Goal: Transaction & Acquisition: Purchase product/service

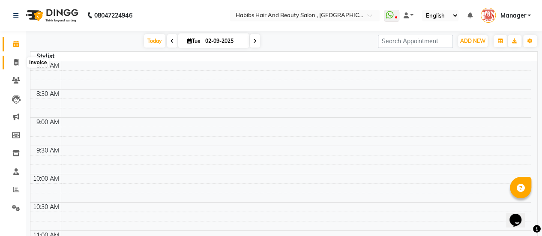
click at [18, 60] on icon at bounding box center [16, 62] width 5 height 6
select select "service"
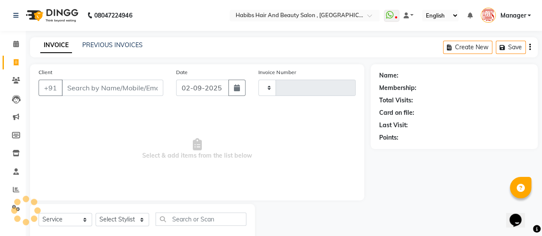
type input "3174"
select select "5651"
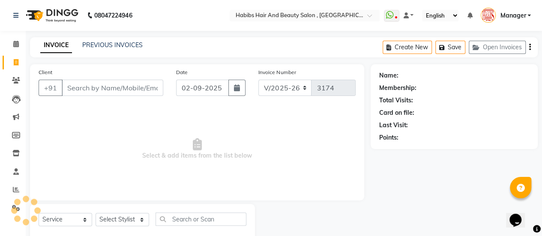
click at [92, 88] on input "Client" at bounding box center [113, 88] width 102 height 16
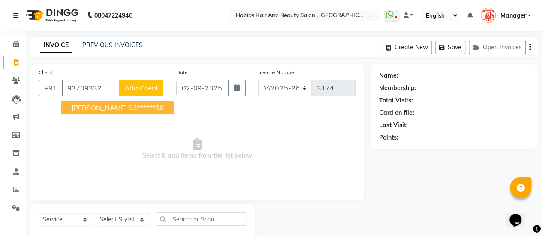
click at [129, 111] on ngb-highlight "93******56" at bounding box center [146, 107] width 35 height 9
type input "93******56"
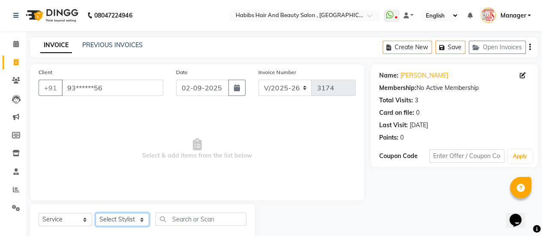
click at [127, 222] on select "Select Stylist [PERSON_NAME] [PERSON_NAME] Manager [PERSON_NAME] MUSARIK [PERSO…" at bounding box center [123, 219] width 54 height 13
select select "78283"
click at [96, 213] on select "Select Stylist [PERSON_NAME] [PERSON_NAME] Manager [PERSON_NAME] MUSARIK [PERSO…" at bounding box center [123, 219] width 54 height 13
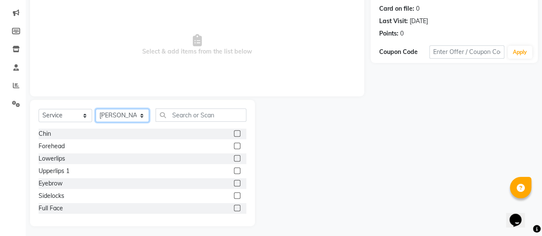
scroll to position [105, 0]
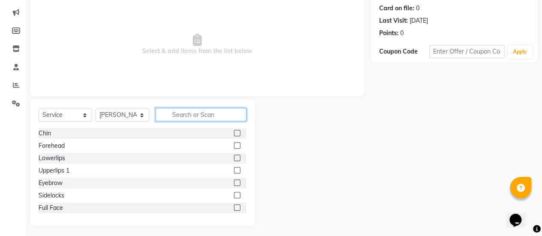
click at [178, 114] on input "text" at bounding box center [201, 114] width 91 height 13
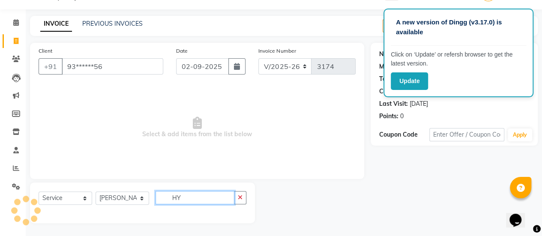
scroll to position [21, 0]
type input "H"
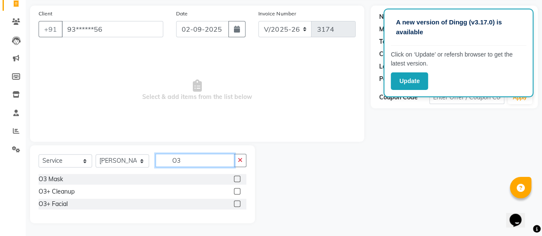
scroll to position [58, 0]
type input "O3"
click at [236, 204] on label at bounding box center [237, 204] width 6 height 6
click at [236, 204] on input "checkbox" at bounding box center [237, 205] width 6 height 6
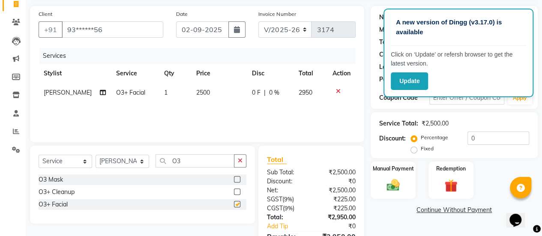
checkbox input "false"
click at [418, 81] on button "Update" at bounding box center [409, 81] width 37 height 18
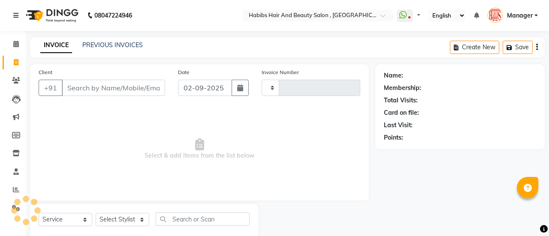
select select "service"
type input "3174"
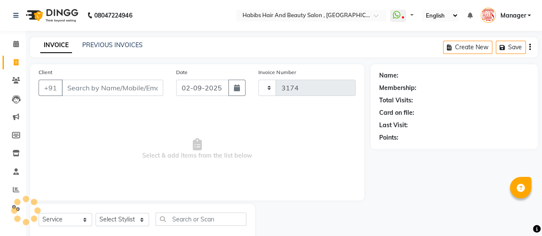
select select "5651"
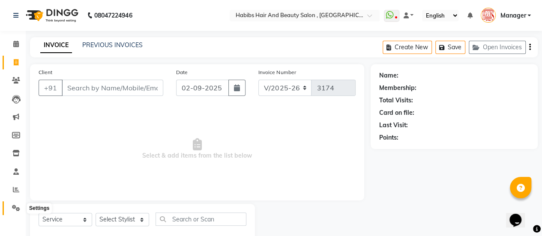
click at [13, 210] on icon at bounding box center [16, 208] width 8 height 6
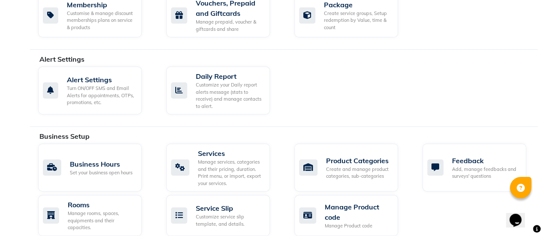
scroll to position [225, 0]
click at [216, 166] on div "Manage services, categories and their pricing, duration. Print menu, or import,…" at bounding box center [230, 172] width 65 height 28
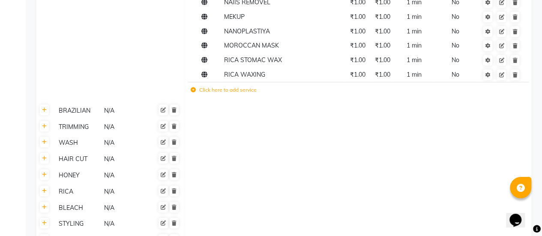
scroll to position [436, 0]
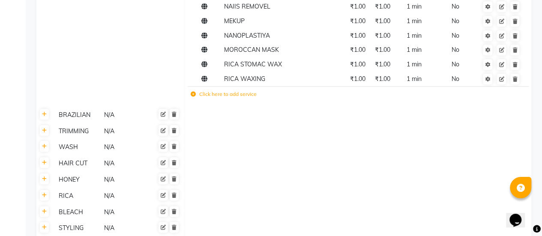
click at [224, 100] on td "Click here to add service" at bounding box center [291, 96] width 206 height 18
click at [205, 94] on label "Click here to add service" at bounding box center [224, 94] width 66 height 8
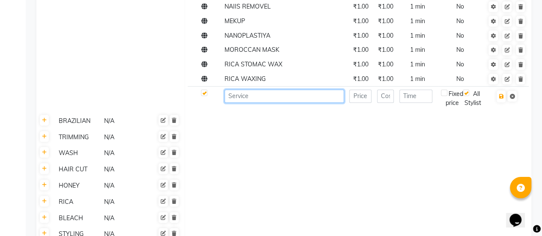
click at [249, 96] on input at bounding box center [285, 96] width 120 height 13
type input "HYDRA FACIAL"
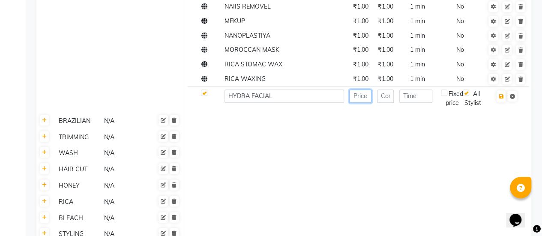
click at [358, 96] on input "number" at bounding box center [360, 96] width 22 height 13
type input "1"
click at [385, 96] on input "number" at bounding box center [385, 96] width 17 height 13
type input "1"
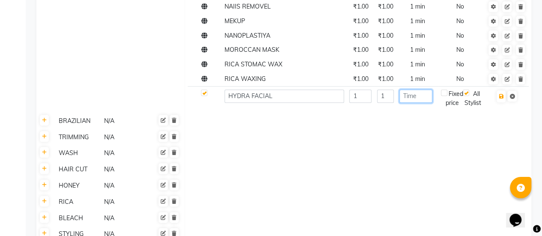
click at [413, 96] on input "number" at bounding box center [415, 96] width 33 height 13
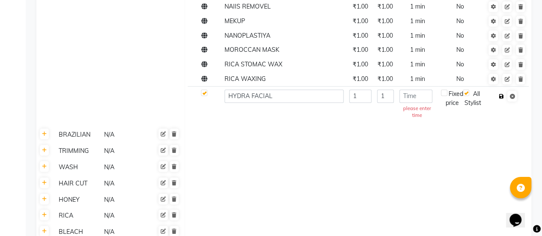
click at [501, 96] on icon "button" at bounding box center [501, 96] width 5 height 5
click at [425, 97] on input "number" at bounding box center [415, 96] width 33 height 13
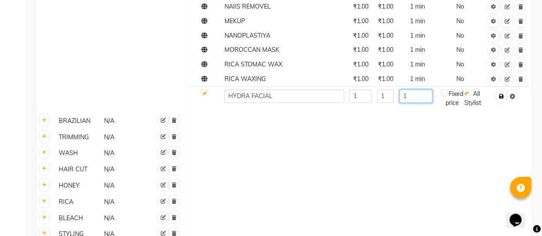
type input "1"
click at [501, 96] on icon "button" at bounding box center [501, 96] width 5 height 5
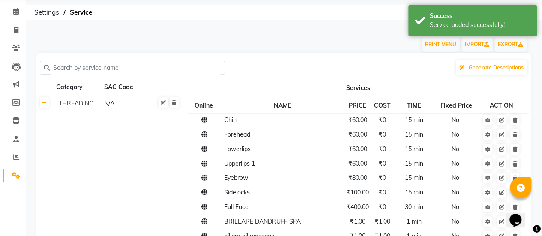
scroll to position [0, 0]
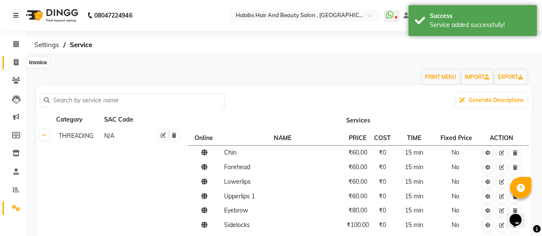
click at [15, 61] on icon at bounding box center [16, 62] width 5 height 6
select select "service"
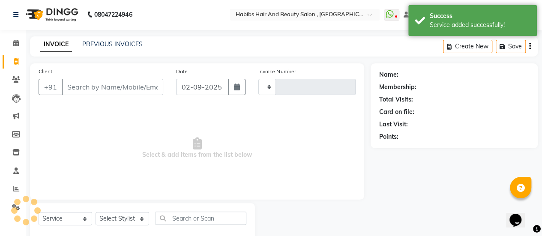
type input "3174"
select select "5651"
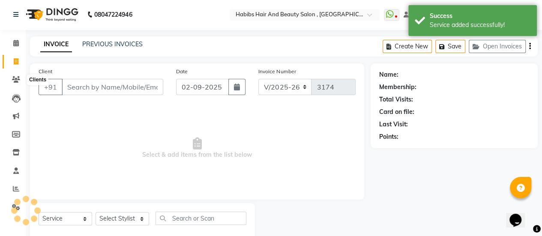
scroll to position [21, 0]
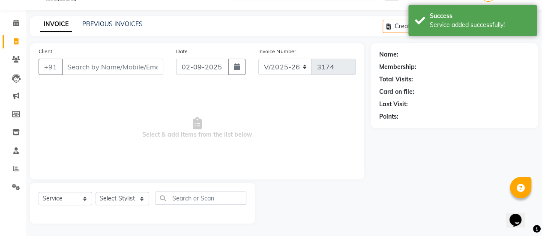
click at [81, 69] on input "Client" at bounding box center [113, 67] width 102 height 16
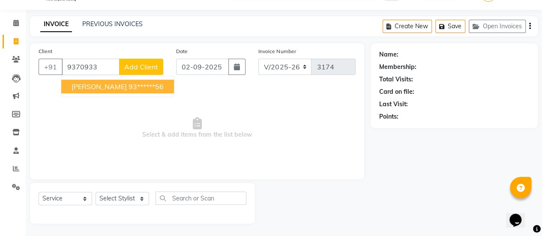
click at [102, 88] on span "[PERSON_NAME]" at bounding box center [99, 86] width 55 height 9
type input "93******56"
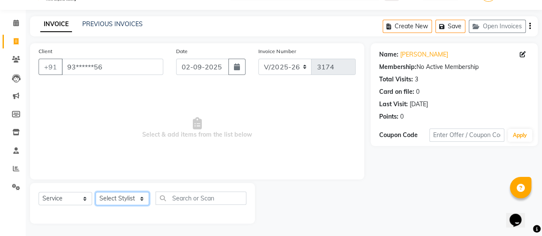
click at [121, 192] on select "Select Stylist [PERSON_NAME] [PERSON_NAME] Manager [PERSON_NAME] MUSARIK [PERSO…" at bounding box center [123, 198] width 54 height 13
select select "78283"
click at [96, 192] on select "Select Stylist [PERSON_NAME] [PERSON_NAME] Manager [PERSON_NAME] MUSARIK [PERSO…" at bounding box center [123, 198] width 54 height 13
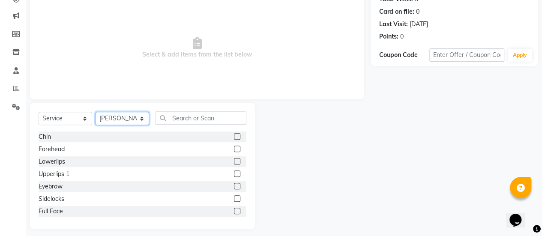
scroll to position [107, 0]
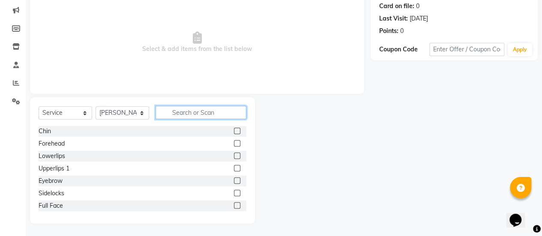
click at [184, 114] on input "text" at bounding box center [201, 112] width 91 height 13
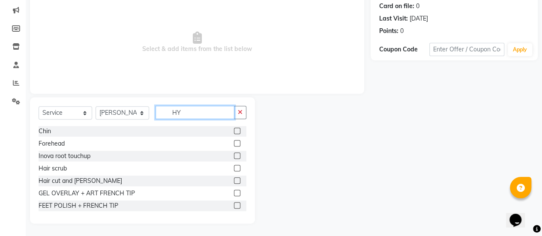
scroll to position [21, 0]
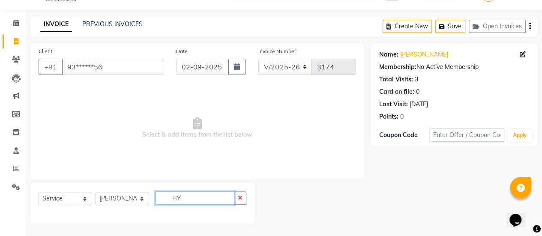
type input "H"
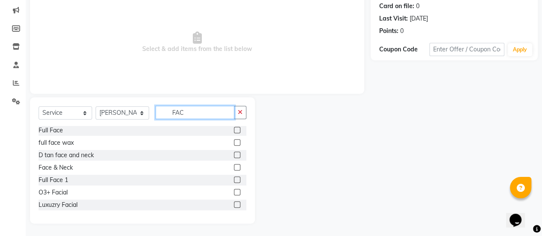
scroll to position [0, 0]
type input "FAC"
click at [234, 204] on label at bounding box center [237, 205] width 6 height 6
click at [234, 204] on input "checkbox" at bounding box center [237, 206] width 6 height 6
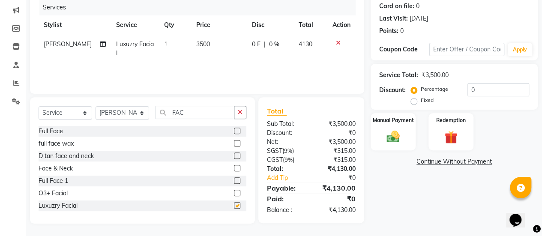
checkbox input "false"
click at [212, 39] on td "3500" at bounding box center [219, 49] width 56 height 28
select select "78283"
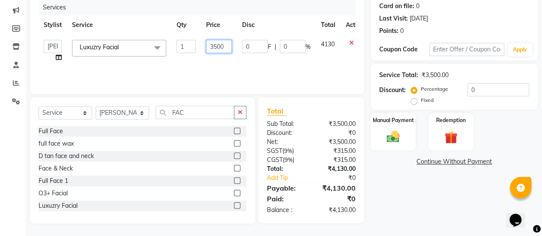
click at [226, 45] on input "3500" at bounding box center [219, 46] width 26 height 13
type input "3"
type input "8500"
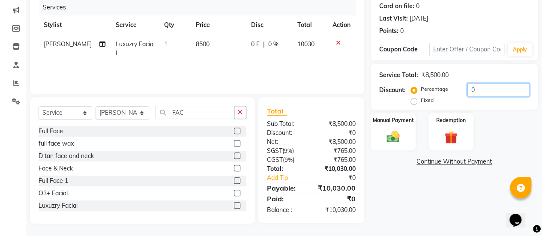
click at [477, 89] on input "0" at bounding box center [499, 89] width 62 height 13
type input "30"
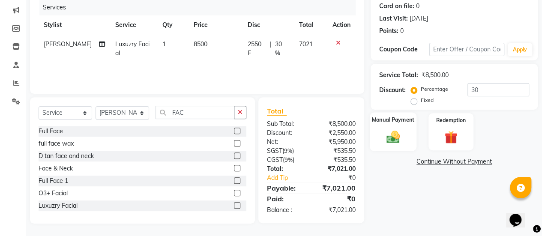
click at [401, 134] on img at bounding box center [393, 136] width 22 height 15
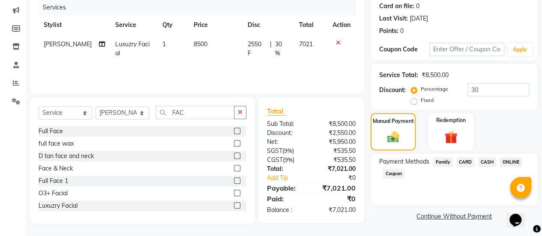
click at [505, 159] on span "ONLINE" at bounding box center [511, 162] width 22 height 10
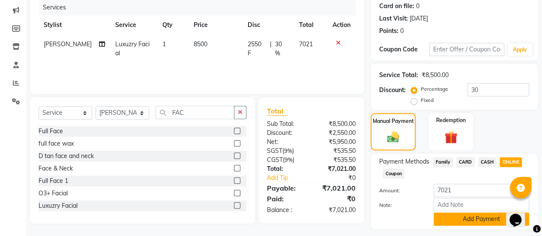
click at [461, 218] on button "Add Payment" at bounding box center [482, 219] width 96 height 13
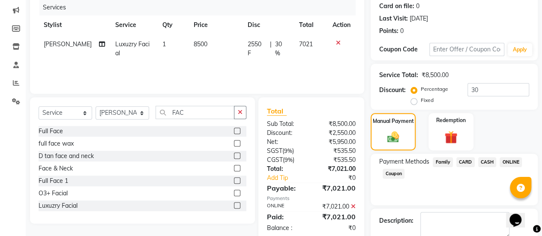
scroll to position [153, 0]
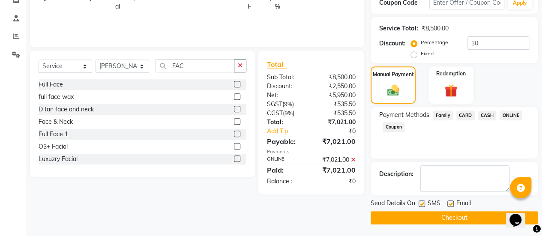
click at [451, 203] on label at bounding box center [450, 204] width 6 height 6
click at [451, 203] on input "checkbox" at bounding box center [450, 204] width 6 height 6
checkbox input "false"
click at [447, 215] on button "Checkout" at bounding box center [454, 217] width 167 height 13
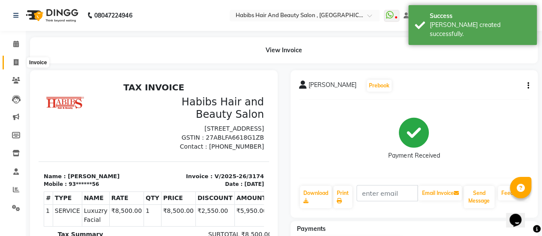
click at [16, 62] on icon at bounding box center [16, 62] width 5 height 6
select select "service"
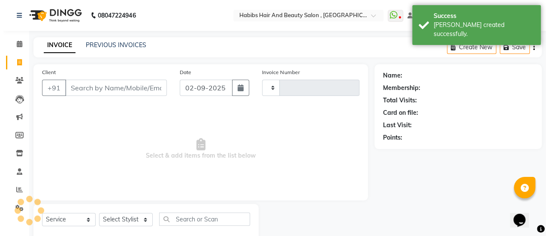
scroll to position [21, 0]
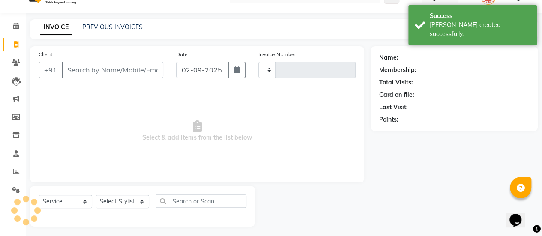
type input "3175"
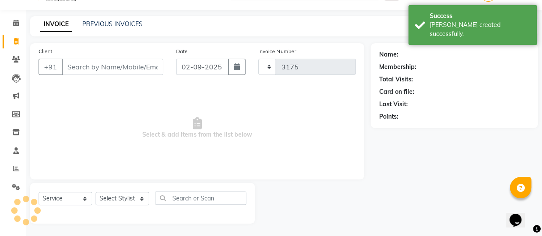
select select "5651"
click at [84, 66] on input "Client" at bounding box center [113, 67] width 102 height 16
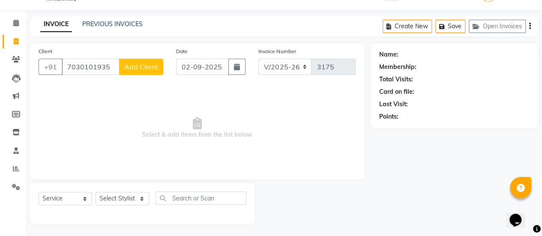
type input "7030101935"
click at [135, 65] on span "Add Client" at bounding box center [141, 67] width 34 height 9
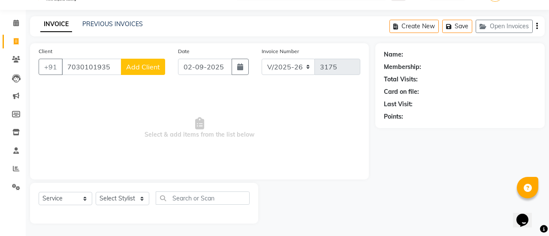
select select "22"
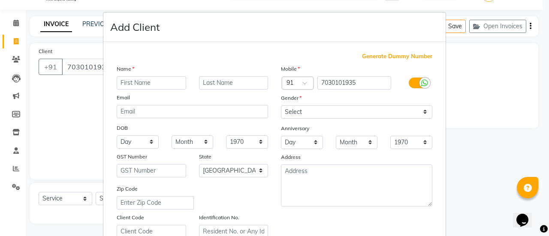
click at [138, 80] on input "text" at bounding box center [151, 82] width 69 height 13
type input "RITU"
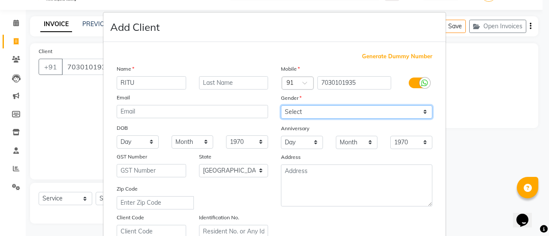
click at [302, 106] on select "Select [DEMOGRAPHIC_DATA] [DEMOGRAPHIC_DATA] Other Prefer Not To Say" at bounding box center [356, 111] width 151 height 13
select select "[DEMOGRAPHIC_DATA]"
click at [281, 105] on select "Select [DEMOGRAPHIC_DATA] [DEMOGRAPHIC_DATA] Other Prefer Not To Say" at bounding box center [356, 111] width 151 height 13
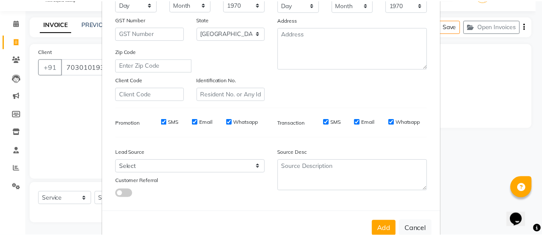
scroll to position [158, 0]
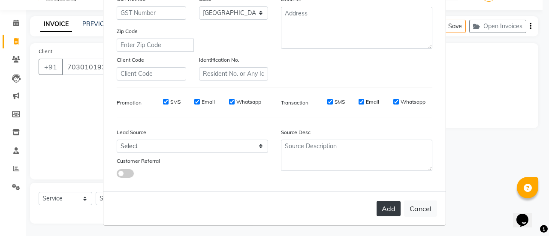
click at [381, 209] on button "Add" at bounding box center [388, 208] width 24 height 15
type input "70******35"
select select
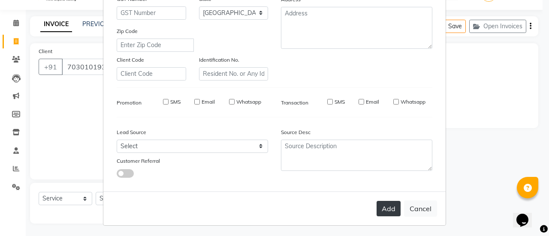
select select "null"
select select
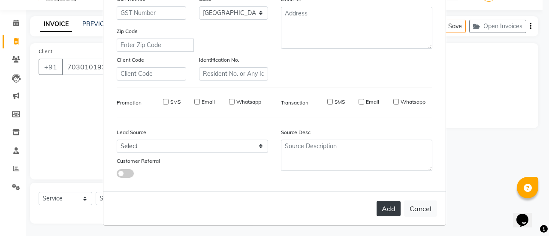
checkbox input "false"
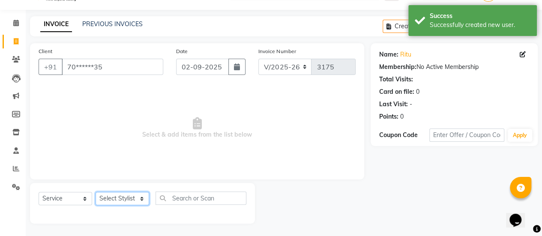
click at [136, 199] on select "Select Stylist [PERSON_NAME] [PERSON_NAME] Manager [PERSON_NAME] MUSARIK [PERSO…" at bounding box center [123, 198] width 54 height 13
select select "59401"
click at [96, 192] on select "Select Stylist [PERSON_NAME] [PERSON_NAME] Manager [PERSON_NAME] MUSARIK [PERSO…" at bounding box center [123, 198] width 54 height 13
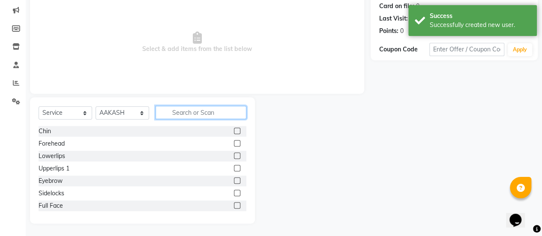
click at [214, 114] on input "text" at bounding box center [201, 112] width 91 height 13
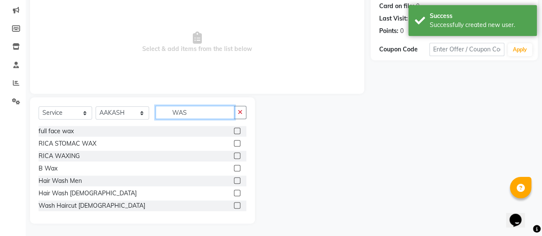
scroll to position [71, 0]
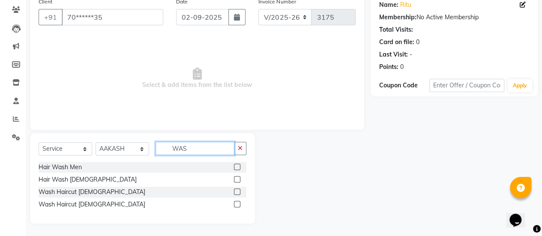
type input "WAS"
click at [237, 202] on label at bounding box center [237, 204] width 6 height 6
click at [237, 202] on input "checkbox" at bounding box center [237, 205] width 6 height 6
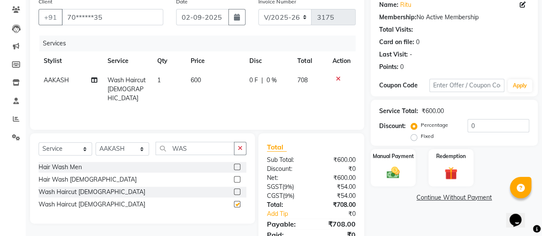
checkbox input "false"
click at [213, 80] on td "600" at bounding box center [214, 89] width 59 height 37
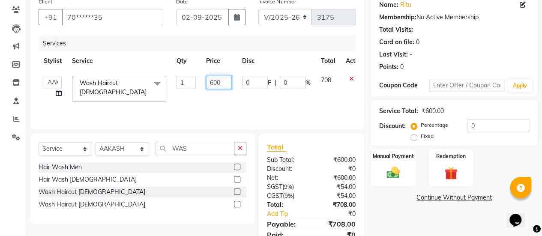
click at [225, 82] on input "600" at bounding box center [219, 82] width 26 height 13
type input "6"
type input "720"
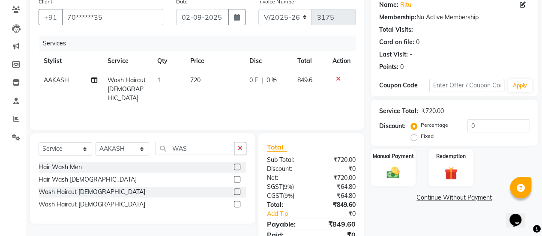
click at [237, 96] on tr "[PERSON_NAME] Wash Haircut [DEMOGRAPHIC_DATA] 1 720 0 F | 0 % 849.6" at bounding box center [197, 89] width 317 height 37
click at [377, 180] on div "Manual Payment" at bounding box center [393, 167] width 47 height 39
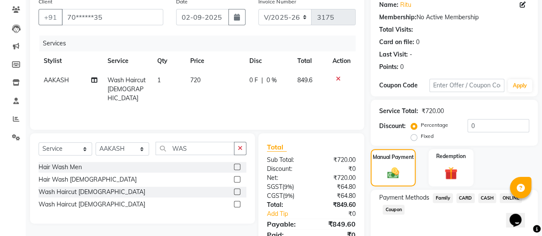
click at [484, 199] on span "CASH" at bounding box center [487, 198] width 18 height 10
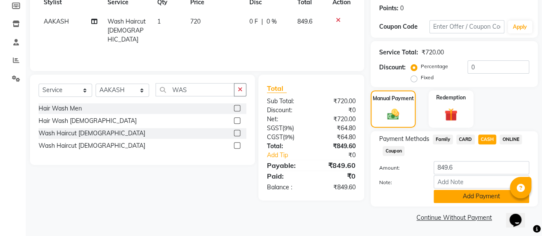
click at [480, 192] on button "Add Payment" at bounding box center [482, 196] width 96 height 13
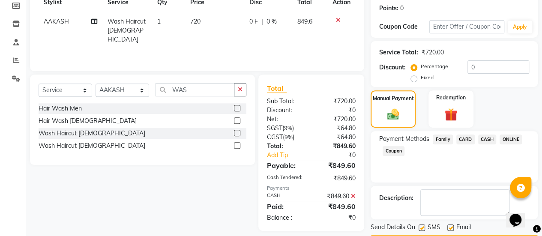
scroll to position [153, 0]
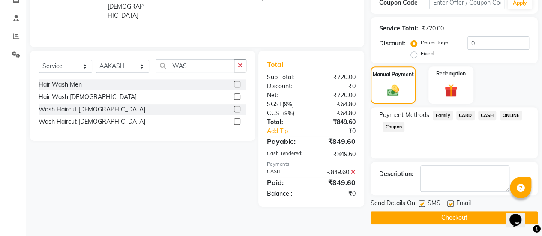
click at [452, 201] on label at bounding box center [450, 204] width 6 height 6
click at [452, 201] on input "checkbox" at bounding box center [450, 204] width 6 height 6
checkbox input "false"
click at [442, 216] on button "Checkout" at bounding box center [454, 217] width 167 height 13
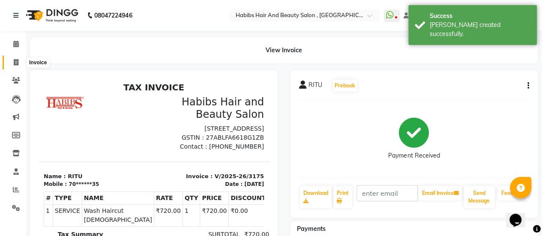
click at [15, 61] on icon at bounding box center [16, 62] width 5 height 6
select select "service"
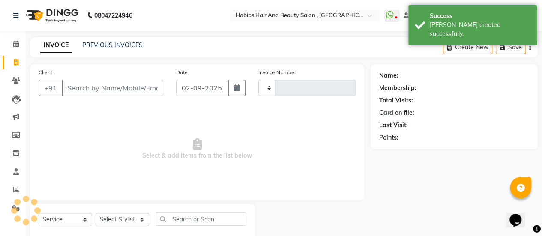
scroll to position [21, 0]
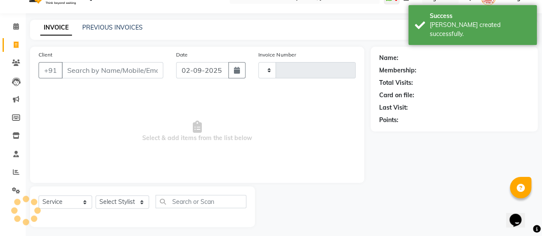
type input "3176"
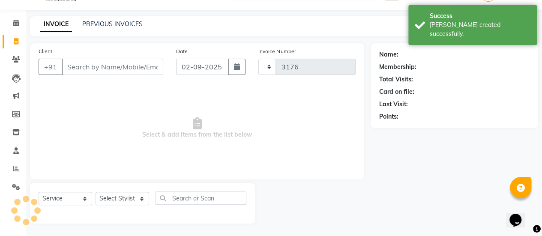
select select "5651"
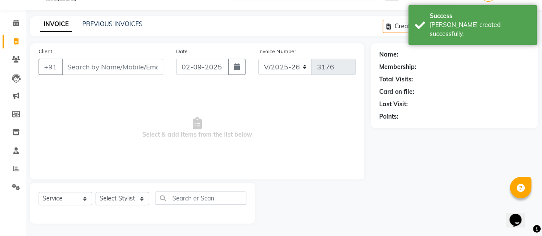
click at [92, 64] on input "Client" at bounding box center [113, 67] width 102 height 16
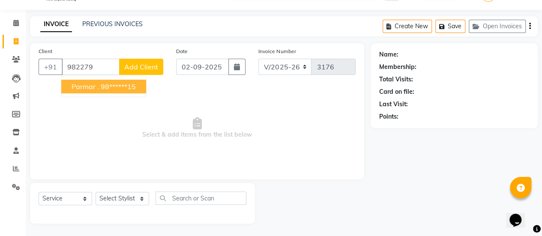
click at [99, 85] on button "parmar . 98******15" at bounding box center [103, 87] width 85 height 14
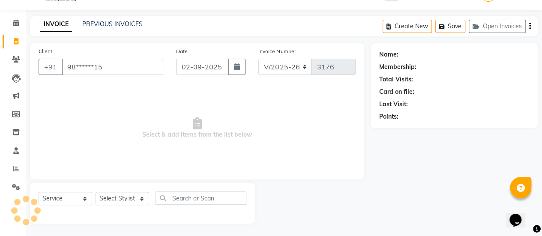
type input "98******15"
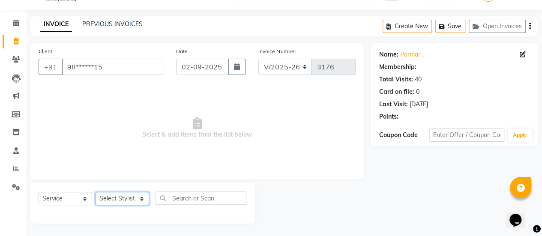
click at [125, 200] on select "Select Stylist [PERSON_NAME] [PERSON_NAME] Manager [PERSON_NAME] MUSARIK [PERSO…" at bounding box center [123, 198] width 54 height 13
select select "38590"
click at [96, 192] on select "Select Stylist [PERSON_NAME] [PERSON_NAME] Manager [PERSON_NAME] MUSARIK [PERSO…" at bounding box center [123, 198] width 54 height 13
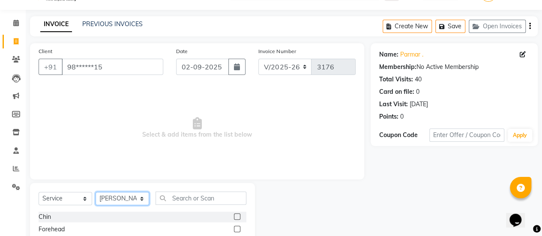
scroll to position [107, 0]
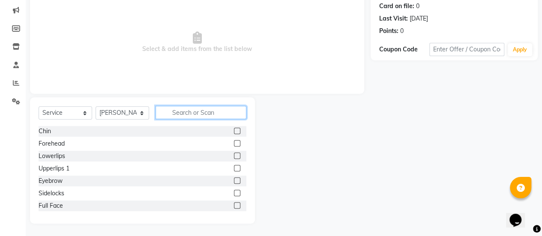
click at [195, 111] on input "text" at bounding box center [201, 112] width 91 height 13
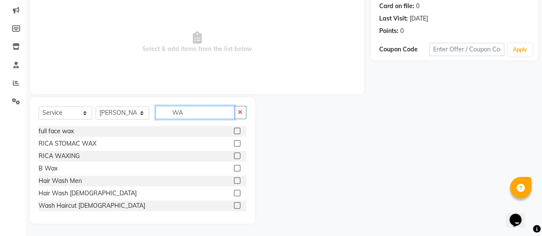
type input "W"
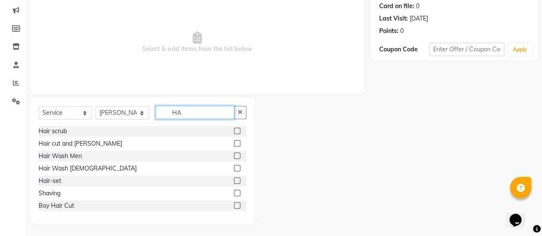
type input "HA"
click at [234, 142] on label at bounding box center [237, 143] width 6 height 6
click at [234, 142] on input "checkbox" at bounding box center [237, 144] width 6 height 6
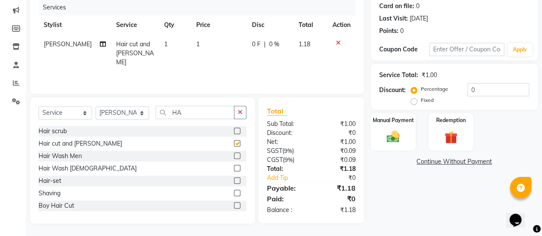
checkbox input "false"
click at [205, 43] on td "1" at bounding box center [219, 53] width 56 height 37
select select "38590"
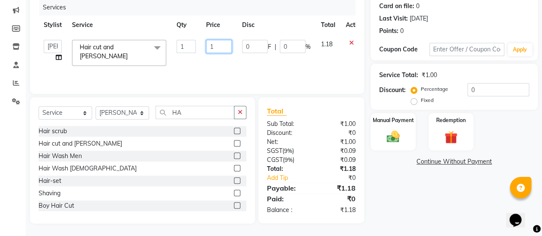
click at [215, 44] on input "1" at bounding box center [219, 46] width 26 height 13
type input "750"
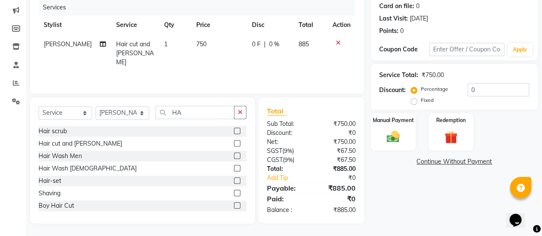
click at [223, 60] on td "750" at bounding box center [219, 53] width 56 height 37
select select "38590"
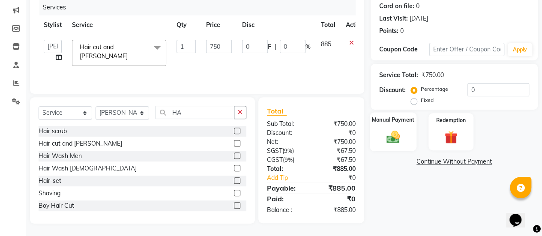
click at [388, 123] on div "Manual Payment" at bounding box center [393, 131] width 47 height 39
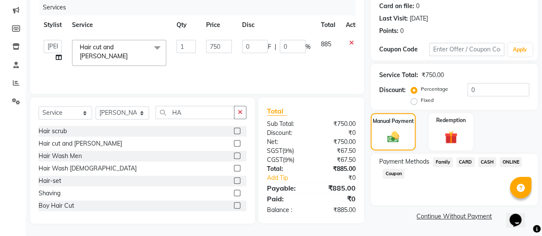
click at [511, 158] on span "ONLINE" at bounding box center [511, 162] width 22 height 10
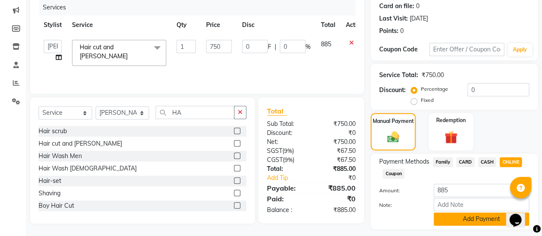
click at [456, 217] on button "Add Payment" at bounding box center [482, 219] width 96 height 13
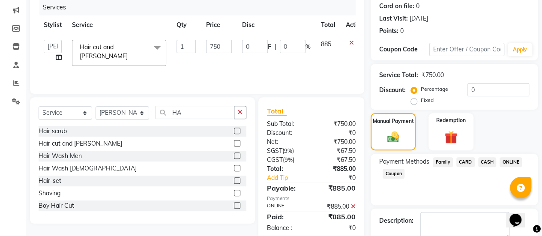
scroll to position [153, 0]
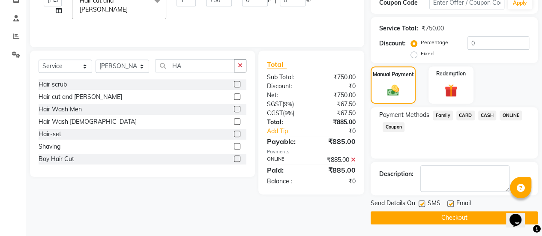
click at [450, 206] on div at bounding box center [450, 205] width 6 height 9
click at [450, 202] on label at bounding box center [450, 204] width 6 height 6
click at [450, 202] on input "checkbox" at bounding box center [450, 204] width 6 height 6
checkbox input "false"
click at [446, 214] on button "Checkout" at bounding box center [454, 217] width 167 height 13
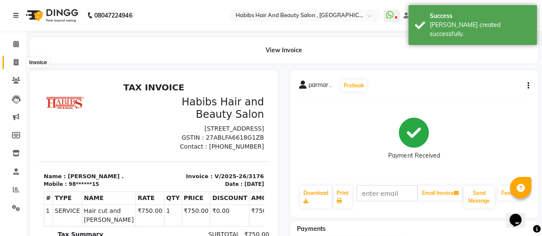
click at [17, 59] on icon at bounding box center [16, 62] width 5 height 6
select select "5651"
select select "service"
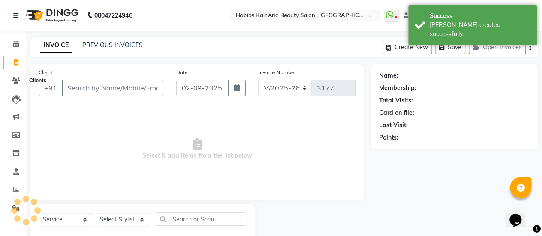
scroll to position [21, 0]
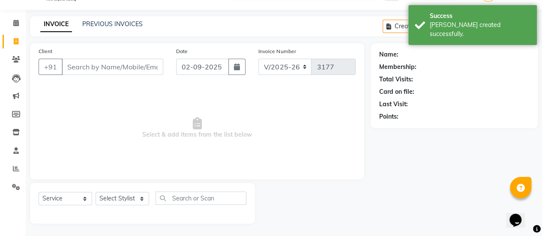
click at [95, 68] on input "Client" at bounding box center [113, 67] width 102 height 16
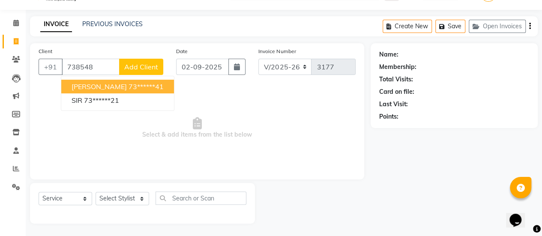
click at [113, 81] on button "[PERSON_NAME] 73******41" at bounding box center [117, 87] width 113 height 14
type input "73******41"
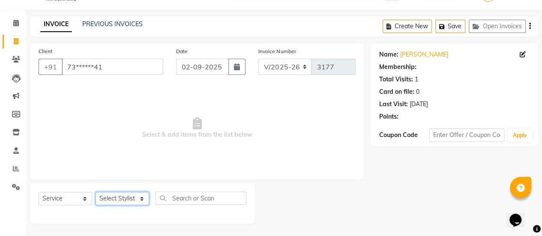
click at [115, 196] on select "Select Stylist [PERSON_NAME] [PERSON_NAME] Manager [PERSON_NAME] MUSARIK [PERSO…" at bounding box center [123, 198] width 54 height 13
select select "38590"
click at [96, 192] on select "Select Stylist [PERSON_NAME] [PERSON_NAME] Manager [PERSON_NAME] MUSARIK [PERSO…" at bounding box center [123, 198] width 54 height 13
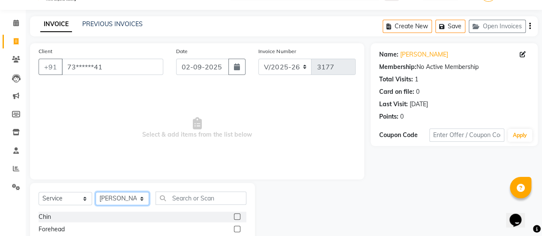
scroll to position [107, 0]
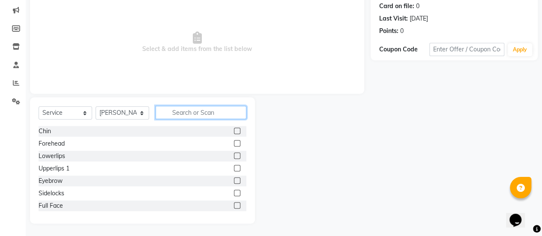
click at [186, 108] on input "text" at bounding box center [201, 112] width 91 height 13
type input "B"
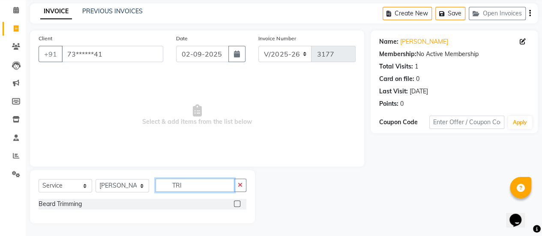
scroll to position [33, 0]
type input "TRI"
click at [237, 205] on label at bounding box center [237, 204] width 6 height 6
click at [237, 205] on input "checkbox" at bounding box center [237, 205] width 6 height 6
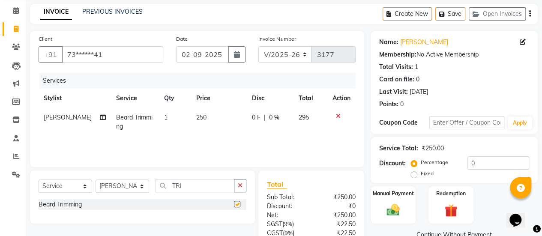
checkbox input "false"
click at [198, 182] on input "TRI" at bounding box center [195, 185] width 79 height 13
type input "T"
type input "OIL"
click at [237, 202] on label at bounding box center [237, 204] width 6 height 6
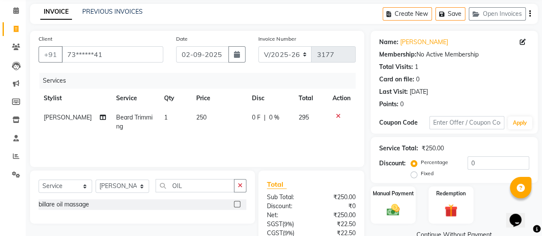
click at [237, 202] on input "checkbox" at bounding box center [237, 205] width 6 height 6
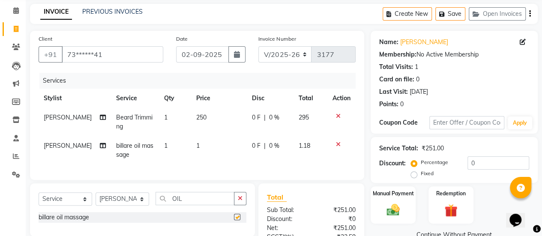
checkbox input "false"
click at [209, 155] on td "1" at bounding box center [219, 150] width 56 height 28
select select "38590"
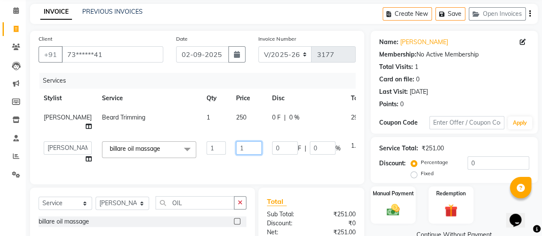
click at [236, 155] on input "1" at bounding box center [249, 147] width 26 height 13
type input "750"
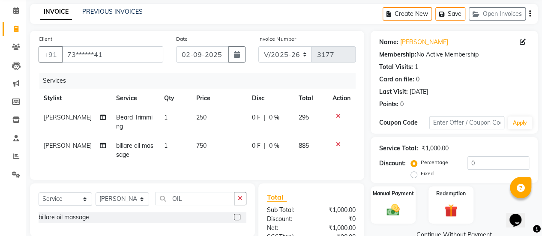
click at [235, 165] on div "Services Stylist Service Qty Price Disc Total Action [PERSON_NAME] Trimming 1 2…" at bounding box center [197, 122] width 317 height 99
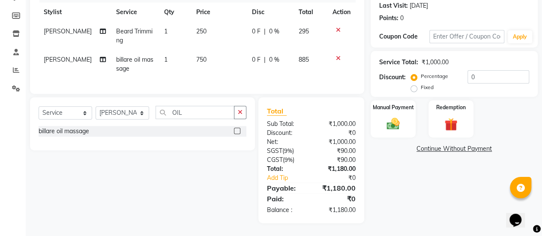
click at [220, 60] on td "750" at bounding box center [219, 64] width 56 height 28
select select "38590"
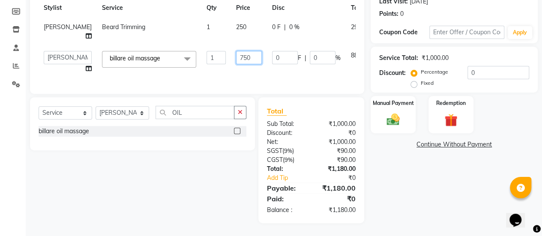
click at [236, 64] on input "750" at bounding box center [249, 57] width 26 height 13
type input "720"
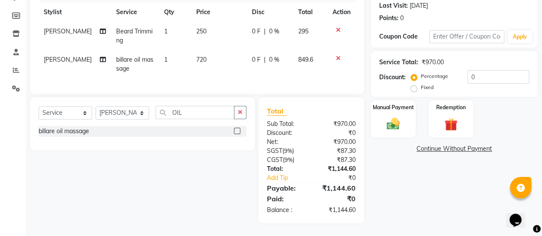
click at [228, 73] on div "Services Stylist Service Qty Price Disc Total Action [PERSON_NAME] Trimming 1 2…" at bounding box center [197, 36] width 317 height 99
click at [375, 129] on div "Manual Payment" at bounding box center [393, 118] width 47 height 39
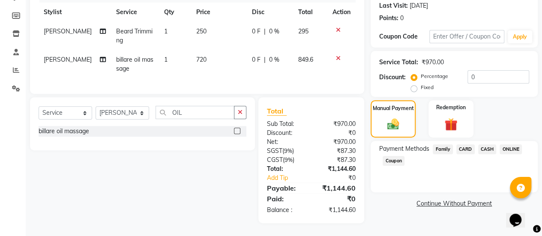
click at [513, 144] on span "ONLINE" at bounding box center [511, 149] width 22 height 10
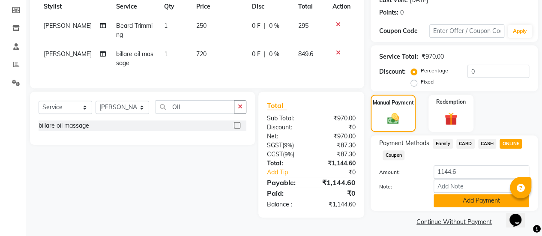
click at [466, 202] on button "Add Payment" at bounding box center [482, 200] width 96 height 13
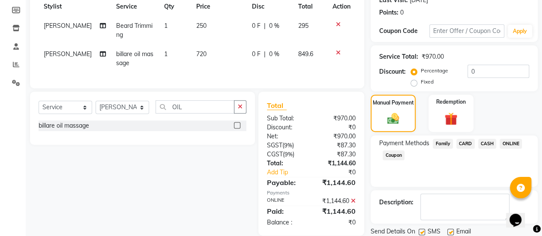
scroll to position [153, 0]
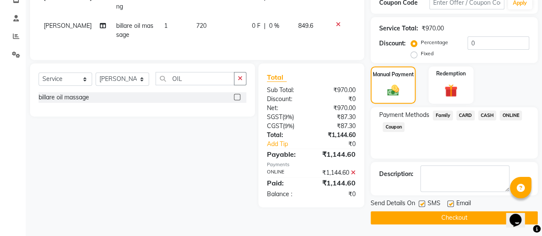
click at [449, 204] on label at bounding box center [450, 204] width 6 height 6
click at [449, 204] on input "checkbox" at bounding box center [450, 204] width 6 height 6
checkbox input "false"
click at [444, 217] on button "Checkout" at bounding box center [454, 217] width 167 height 13
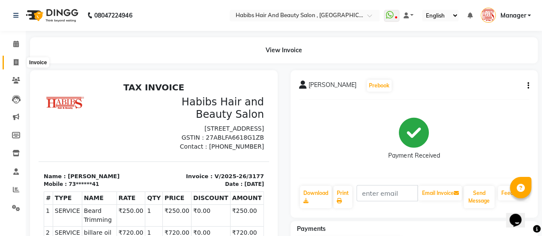
click at [16, 60] on icon at bounding box center [16, 62] width 5 height 6
select select "service"
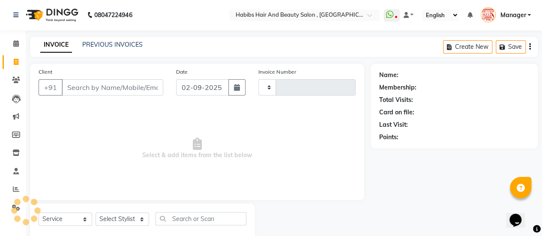
type input "3178"
select select "5651"
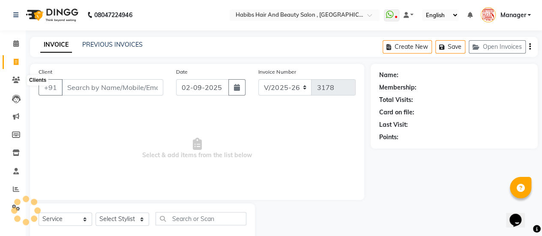
scroll to position [21, 0]
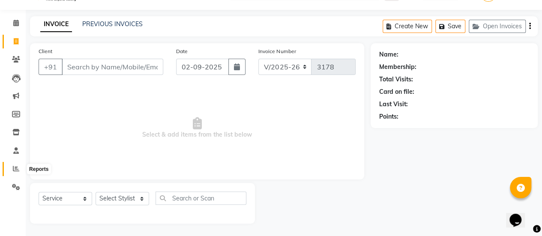
click at [15, 168] on icon at bounding box center [16, 168] width 6 height 6
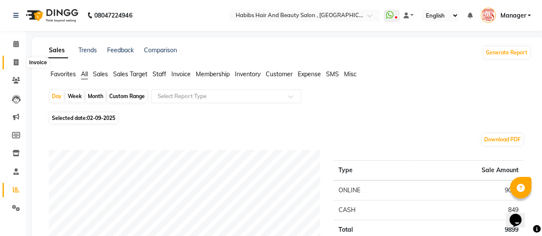
click at [13, 62] on span at bounding box center [16, 63] width 15 height 10
select select "service"
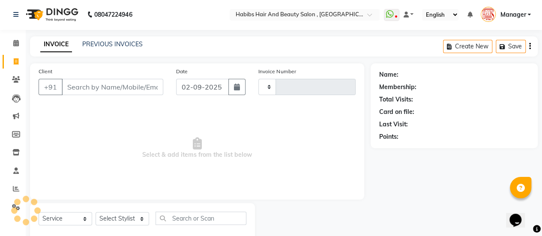
type input "3178"
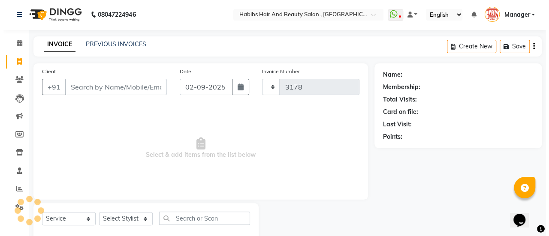
scroll to position [21, 0]
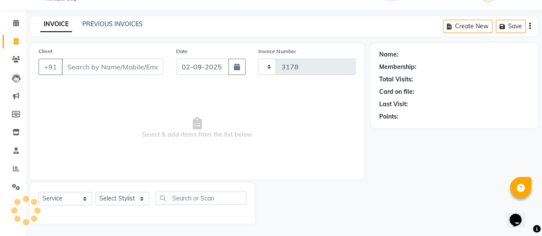
select select "5651"
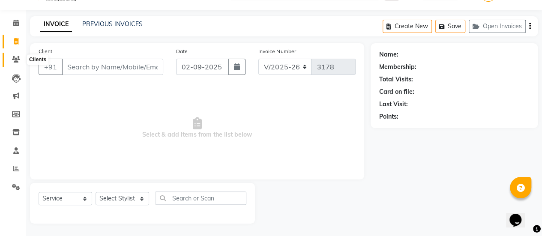
click at [13, 62] on icon at bounding box center [16, 59] width 8 height 6
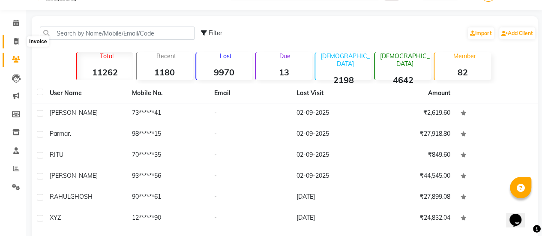
click at [16, 41] on icon at bounding box center [16, 41] width 5 height 6
select select "5651"
select select "service"
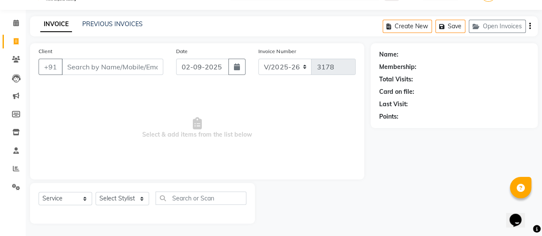
click at [103, 68] on input "Client" at bounding box center [113, 67] width 102 height 16
type input "9129190922"
click at [131, 70] on span "Add Client" at bounding box center [141, 67] width 34 height 9
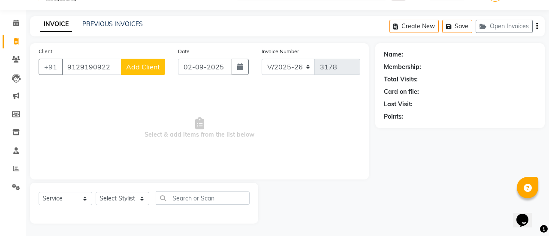
select select "22"
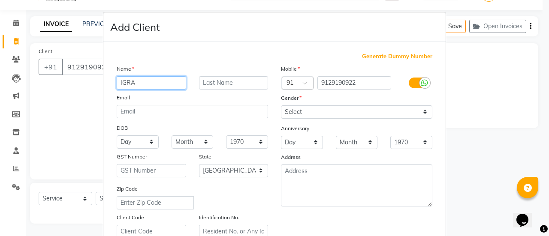
type input "IGRA"
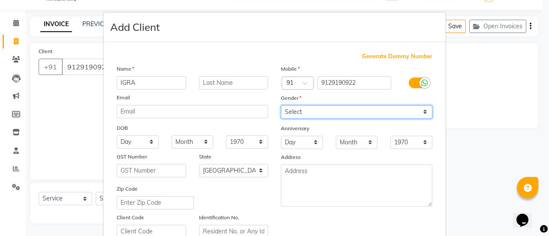
click at [357, 108] on select "Select [DEMOGRAPHIC_DATA] [DEMOGRAPHIC_DATA] Other Prefer Not To Say" at bounding box center [356, 111] width 151 height 13
select select "[DEMOGRAPHIC_DATA]"
click at [281, 105] on select "Select [DEMOGRAPHIC_DATA] [DEMOGRAPHIC_DATA] Other Prefer Not To Say" at bounding box center [356, 111] width 151 height 13
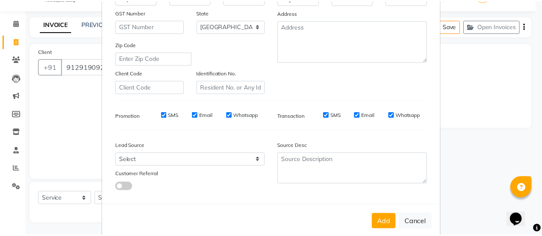
scroll to position [151, 0]
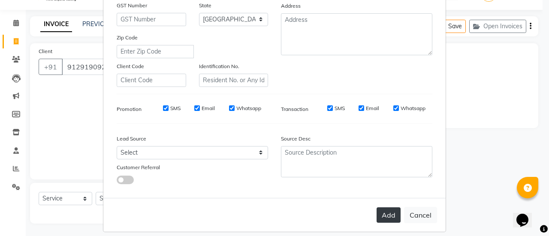
click at [391, 213] on button "Add" at bounding box center [388, 214] width 24 height 15
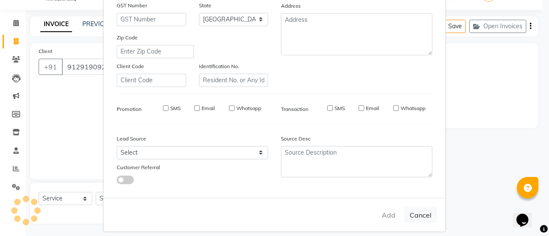
type input "91******22"
select select
select select "null"
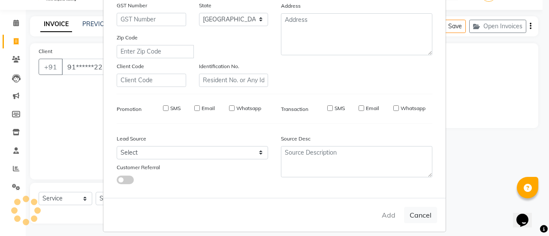
select select
checkbox input "false"
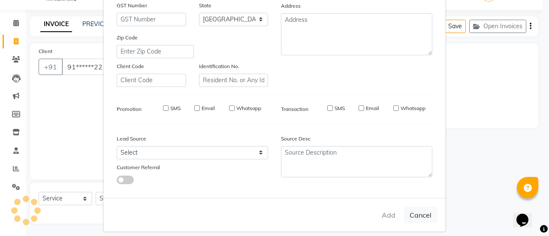
checkbox input "false"
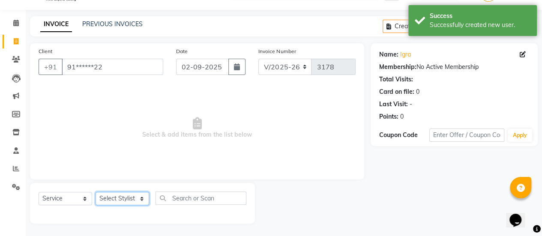
click at [142, 197] on select "Select Stylist [PERSON_NAME] [PERSON_NAME] Manager [PERSON_NAME] MUSARIK [PERSO…" at bounding box center [123, 198] width 54 height 13
select select "78283"
click at [96, 192] on select "Select Stylist [PERSON_NAME] [PERSON_NAME] Manager [PERSON_NAME] MUSARIK [PERSO…" at bounding box center [123, 198] width 54 height 13
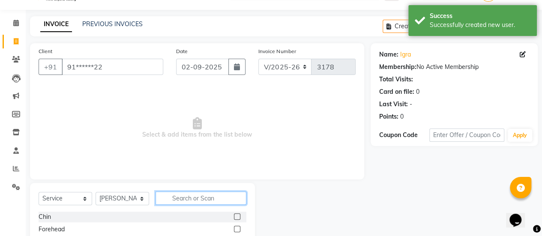
click at [199, 196] on input "text" at bounding box center [201, 198] width 91 height 13
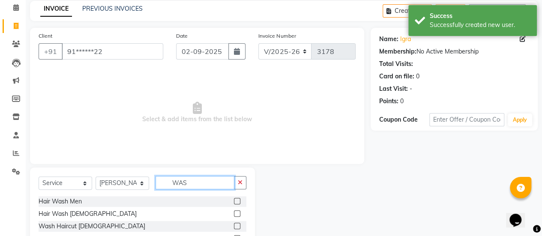
scroll to position [37, 0]
type input "WAS"
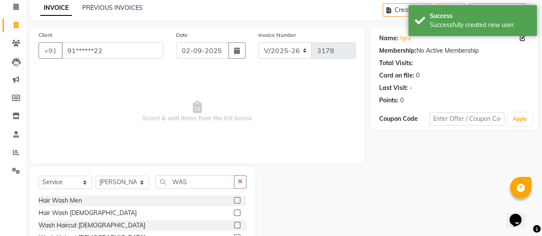
click at [237, 212] on label at bounding box center [237, 213] width 6 height 6
click at [237, 212] on input "checkbox" at bounding box center [237, 213] width 6 height 6
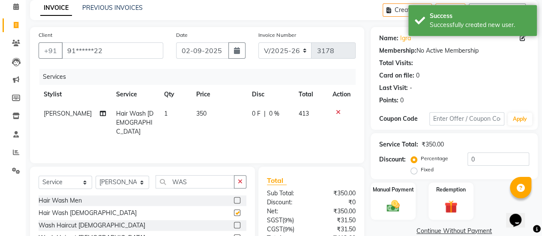
checkbox input "false"
click at [209, 108] on td "350" at bounding box center [219, 122] width 56 height 37
select select "78283"
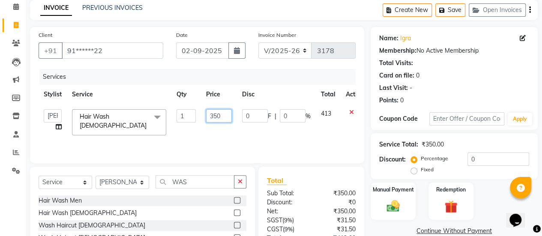
click at [223, 114] on input "350" at bounding box center [219, 115] width 26 height 13
type input "3"
type input "500"
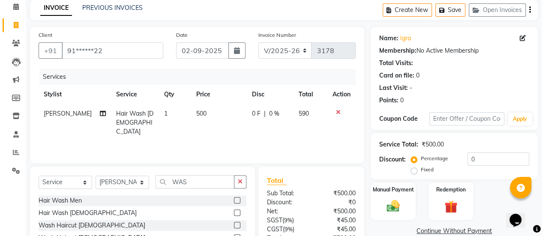
click at [216, 132] on td "500" at bounding box center [219, 122] width 56 height 37
select select "78283"
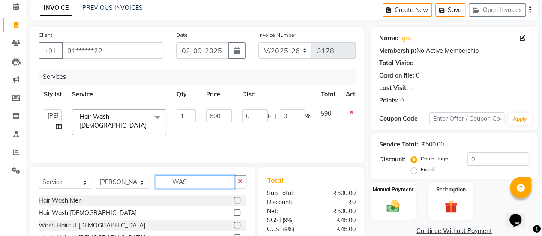
click at [194, 181] on input "WAS" at bounding box center [195, 181] width 79 height 13
type input "W"
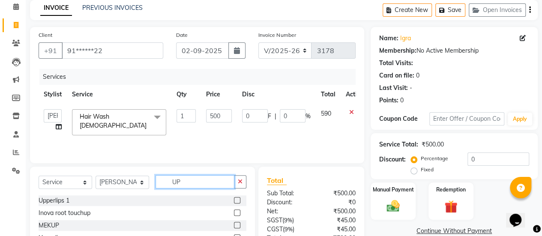
type input "UP"
click at [234, 199] on label at bounding box center [237, 200] width 6 height 6
click at [234, 199] on input "checkbox" at bounding box center [237, 201] width 6 height 6
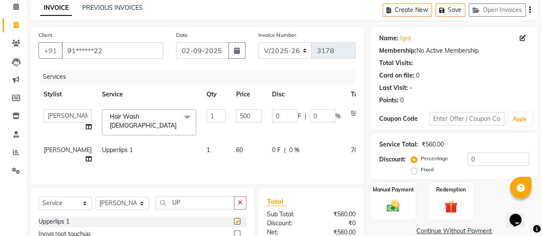
checkbox input "false"
click at [231, 135] on td "500" at bounding box center [249, 122] width 36 height 36
click at [231, 146] on td "60" at bounding box center [249, 155] width 36 height 28
select select "78283"
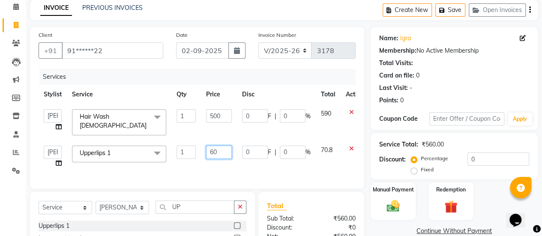
click at [225, 147] on input "60" at bounding box center [219, 152] width 26 height 13
type input "6"
type input "150"
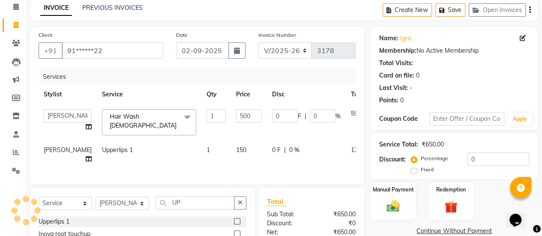
click at [267, 158] on td "0 F | 0 %" at bounding box center [306, 155] width 79 height 28
select select "78283"
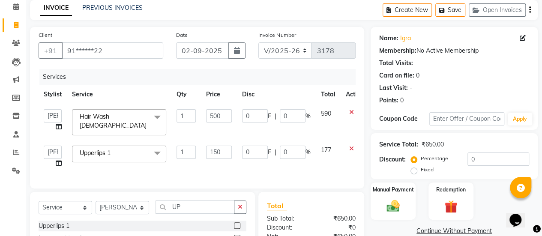
scroll to position [135, 0]
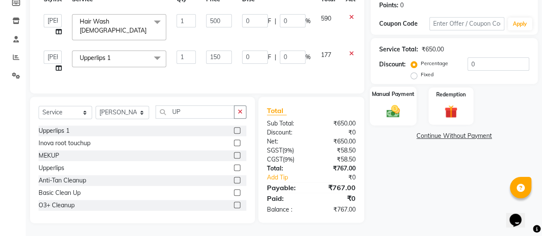
click at [384, 117] on div "Manual Payment" at bounding box center [393, 106] width 47 height 39
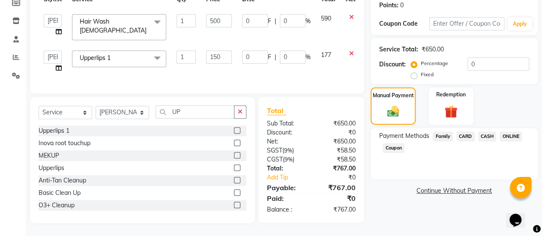
click at [485, 133] on span "CASH" at bounding box center [487, 137] width 18 height 10
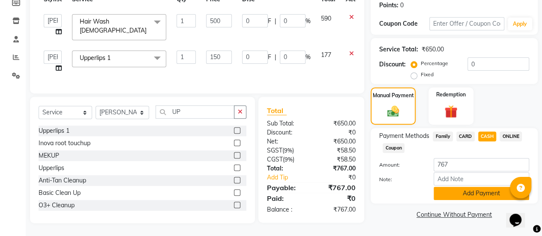
click at [461, 188] on button "Add Payment" at bounding box center [482, 193] width 96 height 13
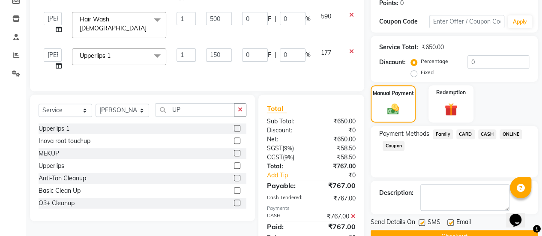
scroll to position [164, 0]
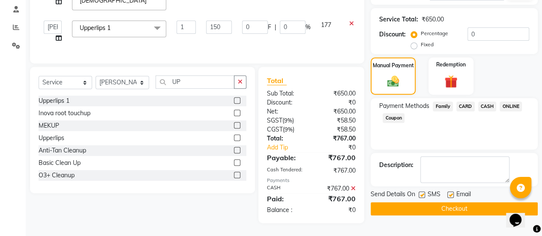
click at [451, 193] on label at bounding box center [450, 195] width 6 height 6
click at [451, 193] on input "checkbox" at bounding box center [450, 195] width 6 height 6
checkbox input "false"
click at [447, 202] on button "Checkout" at bounding box center [454, 208] width 167 height 13
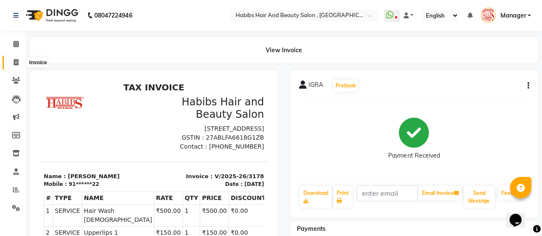
click at [18, 62] on icon at bounding box center [16, 62] width 5 height 6
select select "service"
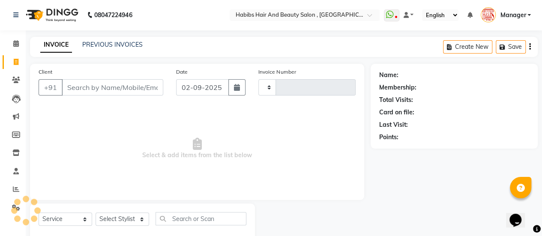
type input "3179"
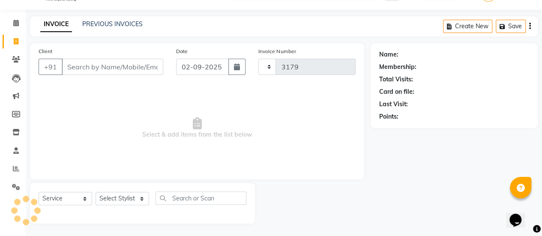
select select "5651"
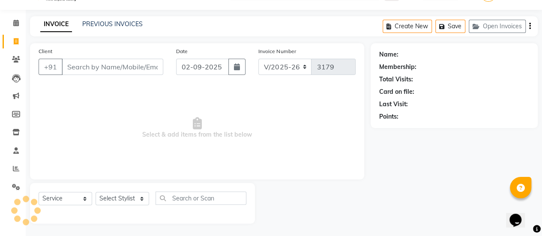
click at [132, 76] on div "Client +91" at bounding box center [101, 64] width 138 height 35
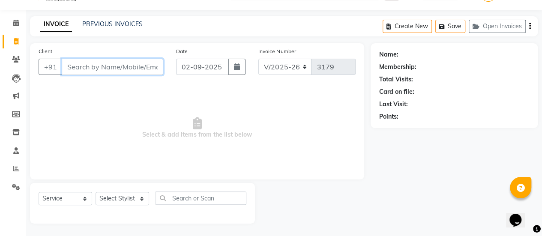
click at [134, 65] on input "Client" at bounding box center [113, 67] width 102 height 16
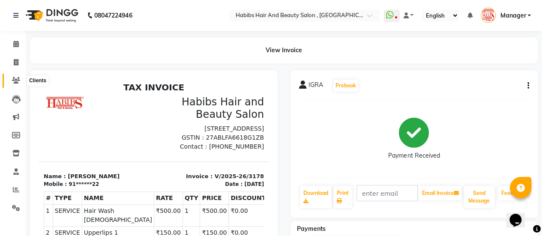
click at [21, 76] on span at bounding box center [16, 81] width 15 height 10
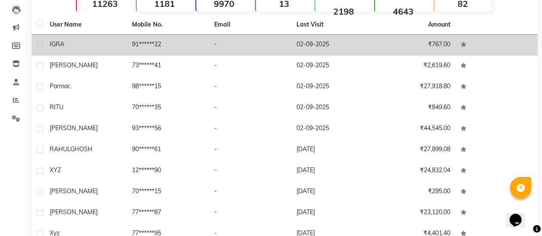
scroll to position [135, 0]
